Goal: Transaction & Acquisition: Purchase product/service

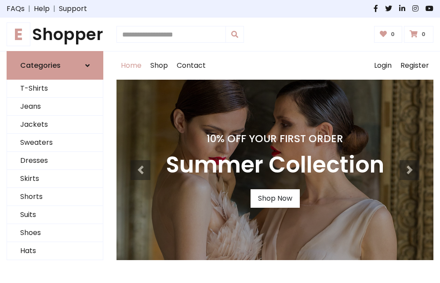
click at [220, 141] on h4 "10% Off Your First Order" at bounding box center [275, 138] width 218 height 12
click at [275, 198] on link "Shop Now" at bounding box center [275, 198] width 49 height 18
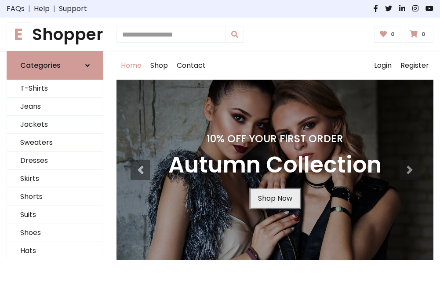
click at [275, 198] on link "Shop Now" at bounding box center [275, 198] width 49 height 18
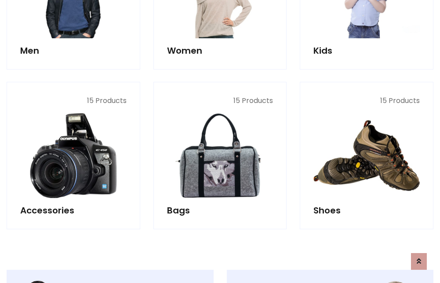
scroll to position [877, 0]
